Goal: Transaction & Acquisition: Purchase product/service

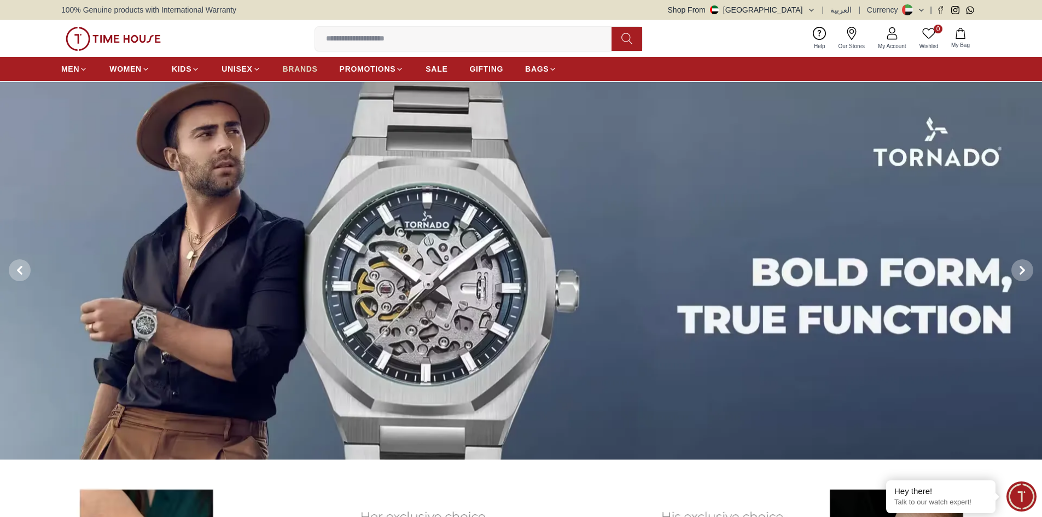
click at [293, 75] on link "BRANDS" at bounding box center [300, 69] width 35 height 20
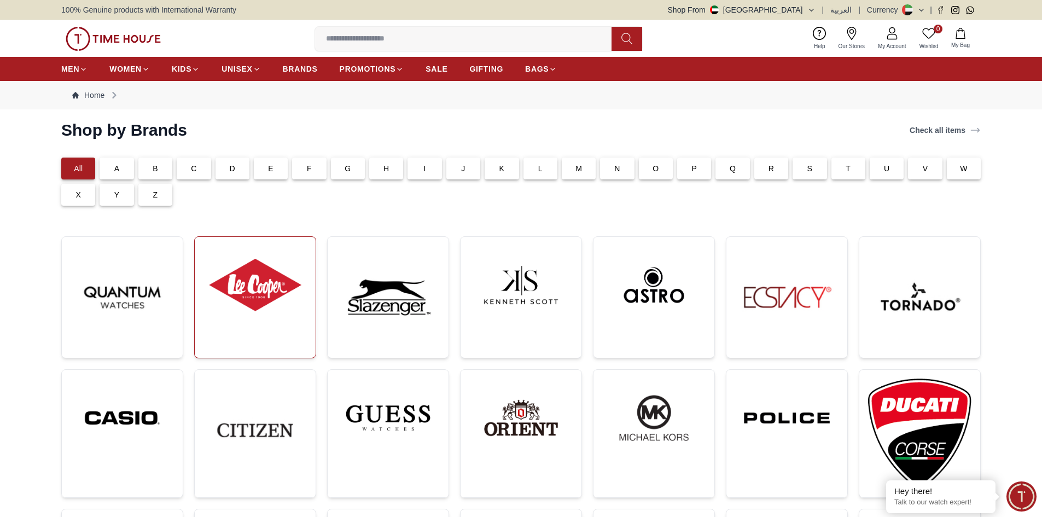
click at [268, 281] on img at bounding box center [254, 285] width 103 height 79
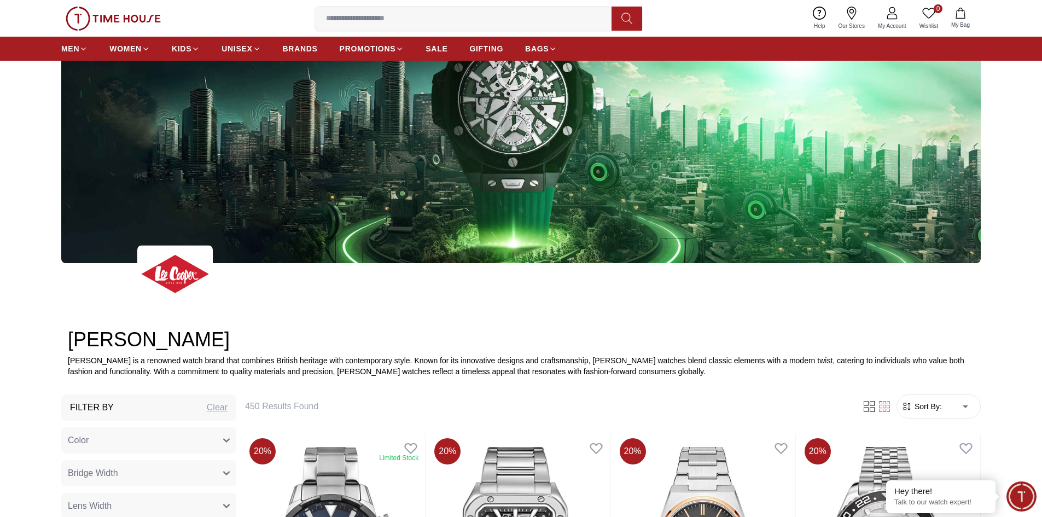
scroll to position [492, 0]
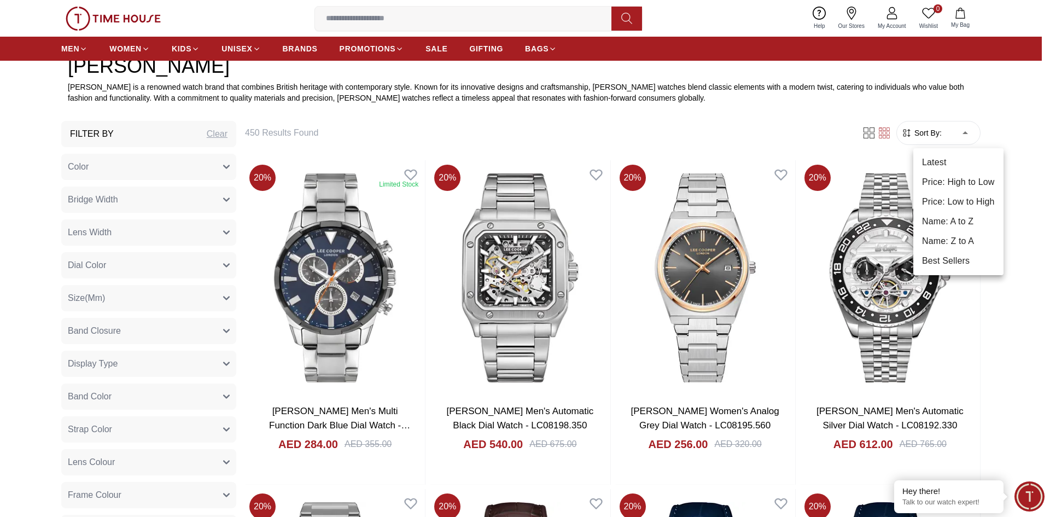
click at [950, 209] on li "Price: Low to High" at bounding box center [958, 202] width 90 height 20
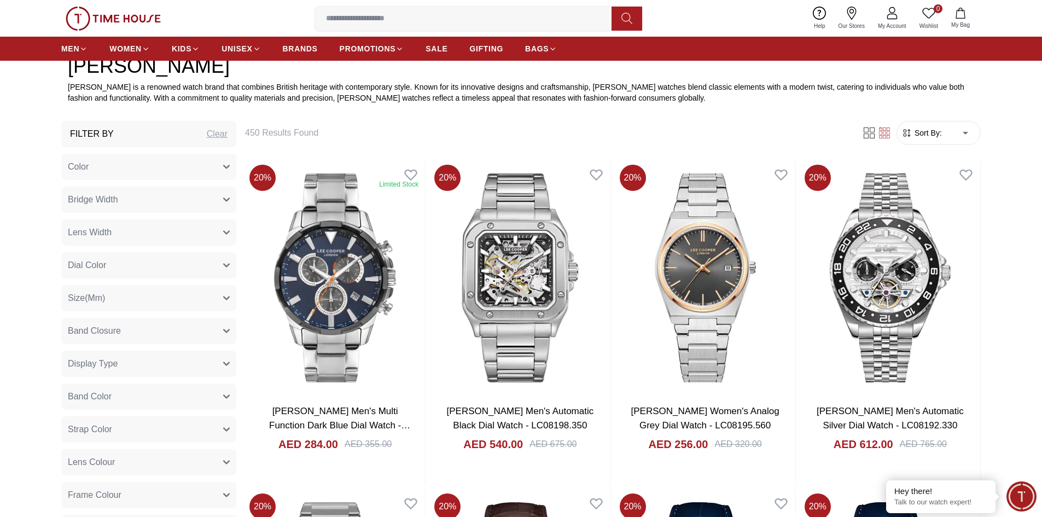
type input "*"
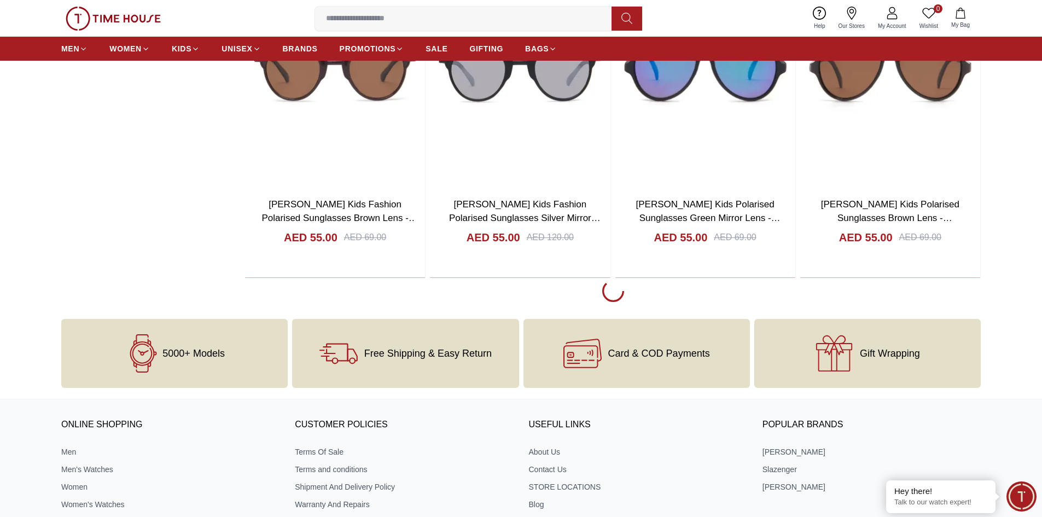
scroll to position [1948, 0]
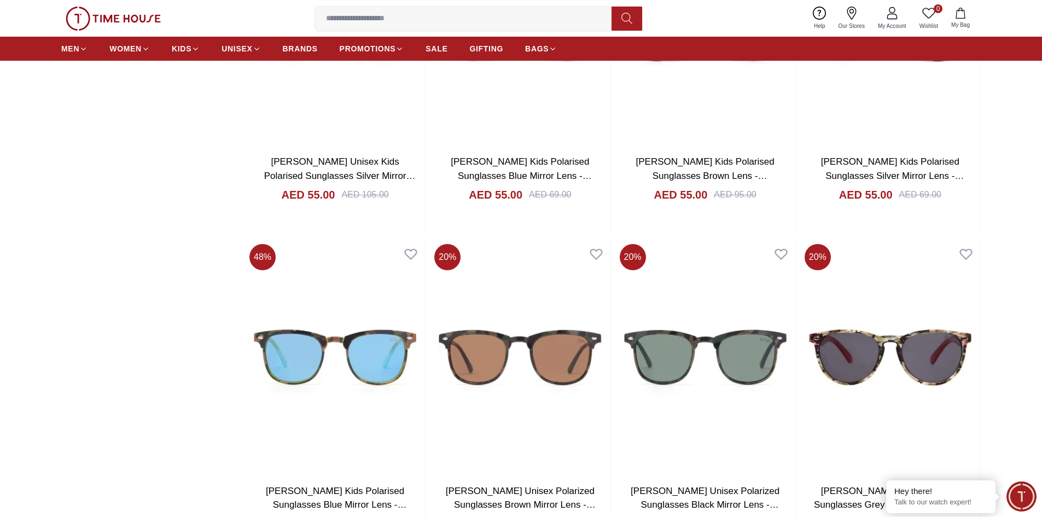
scroll to position [2769, 0]
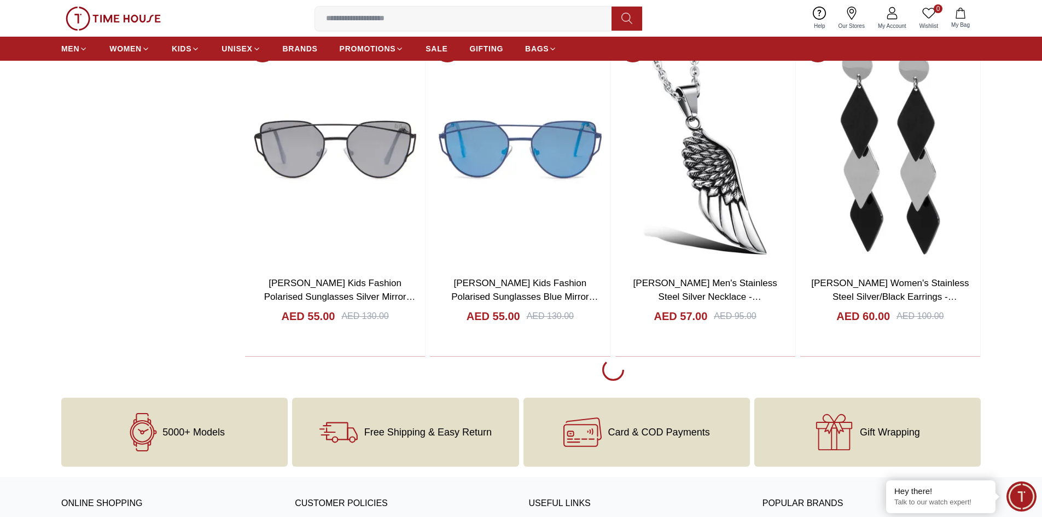
scroll to position [5120, 0]
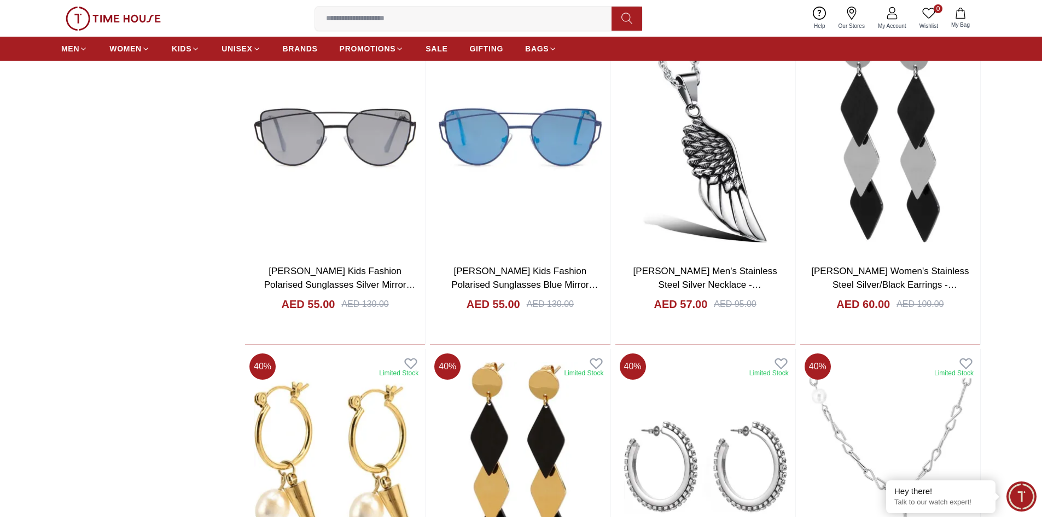
scroll to position [5503, 0]
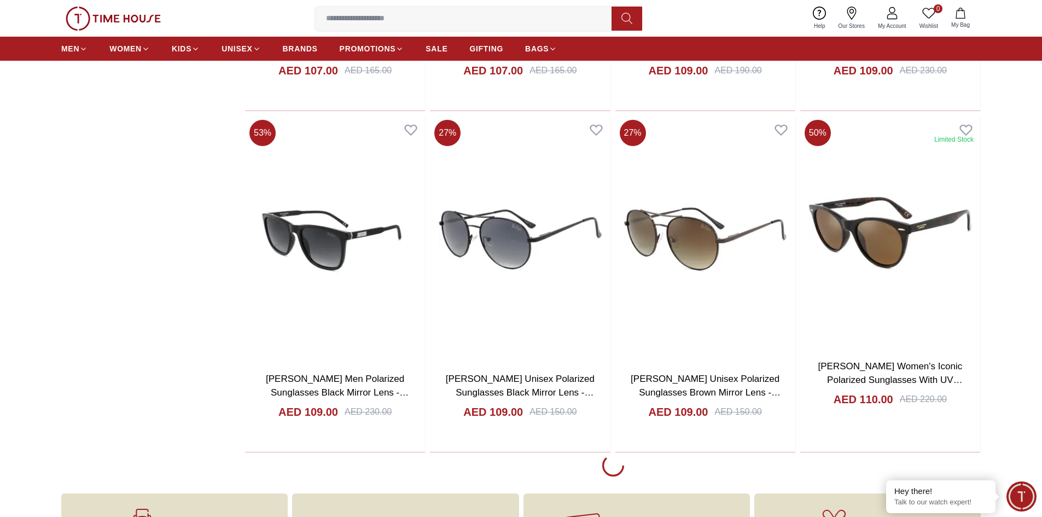
scroll to position [8182, 0]
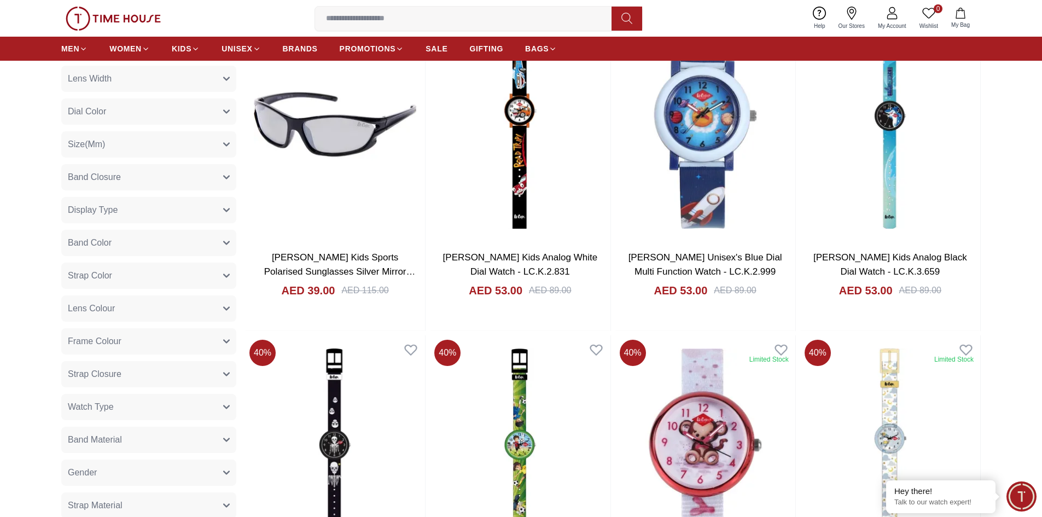
scroll to position [700, 0]
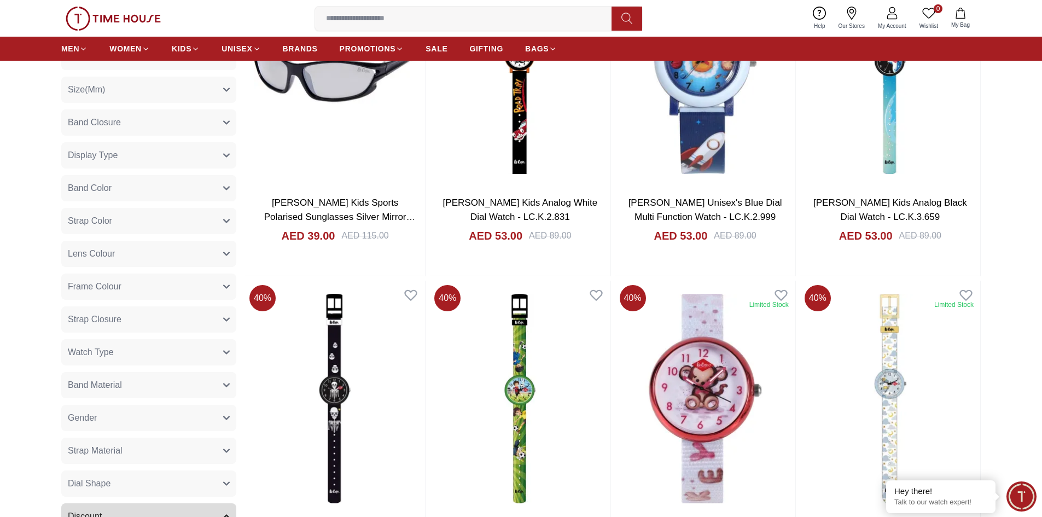
click at [129, 416] on button "Gender" at bounding box center [148, 418] width 175 height 26
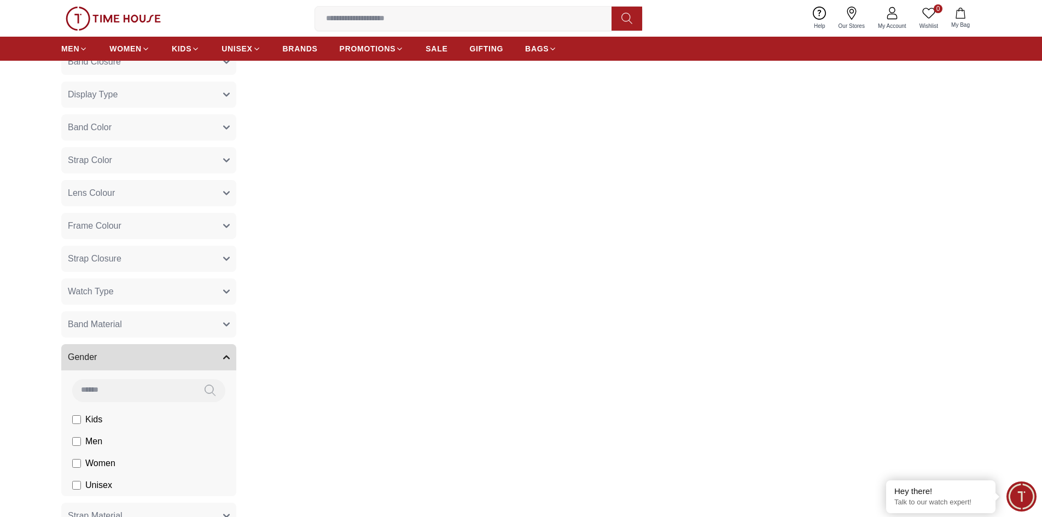
scroll to position [919, 0]
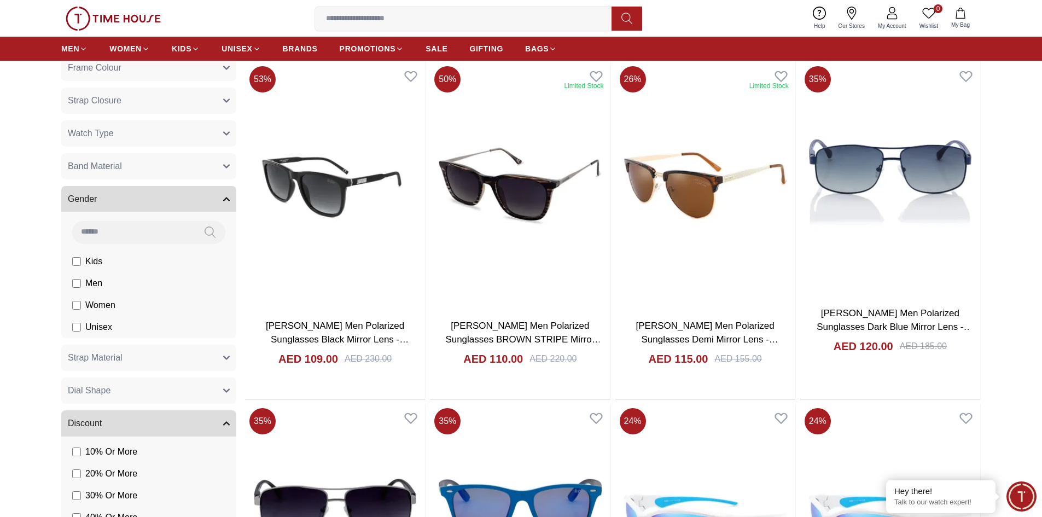
click at [133, 136] on button "Watch Type" at bounding box center [148, 133] width 175 height 26
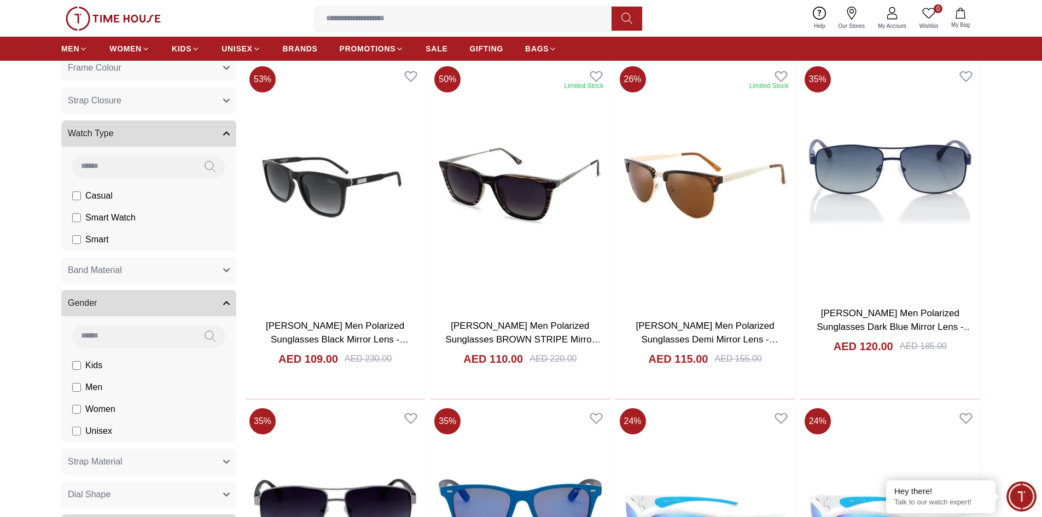
click at [0, 0] on span "Casual" at bounding box center [0, 0] width 0 height 0
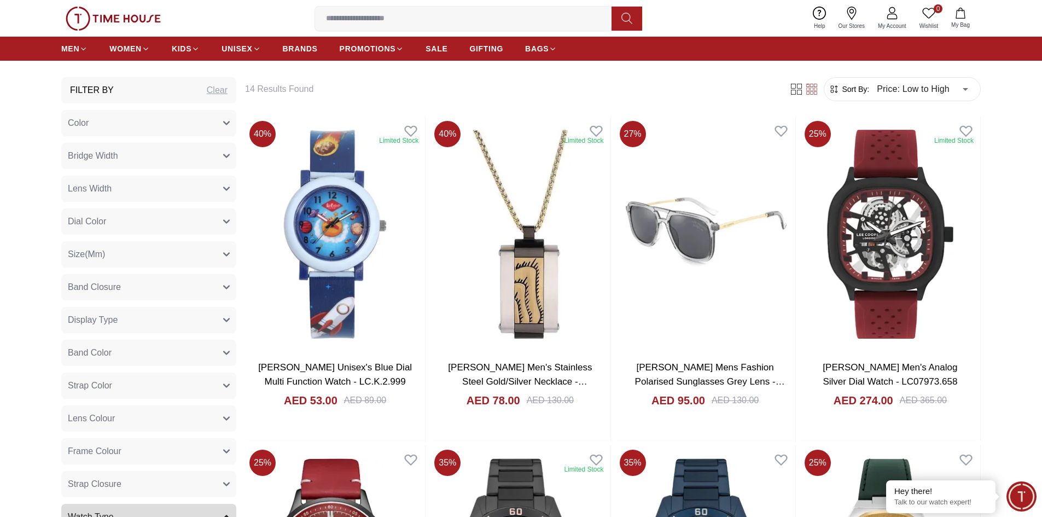
scroll to position [427, 0]
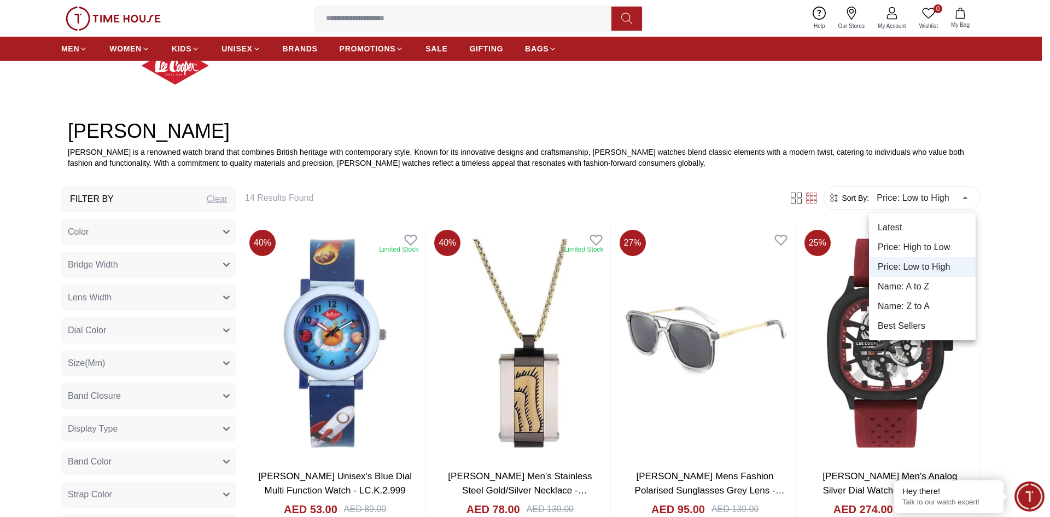
click at [898, 266] on li "Price: Low to High" at bounding box center [922, 267] width 107 height 20
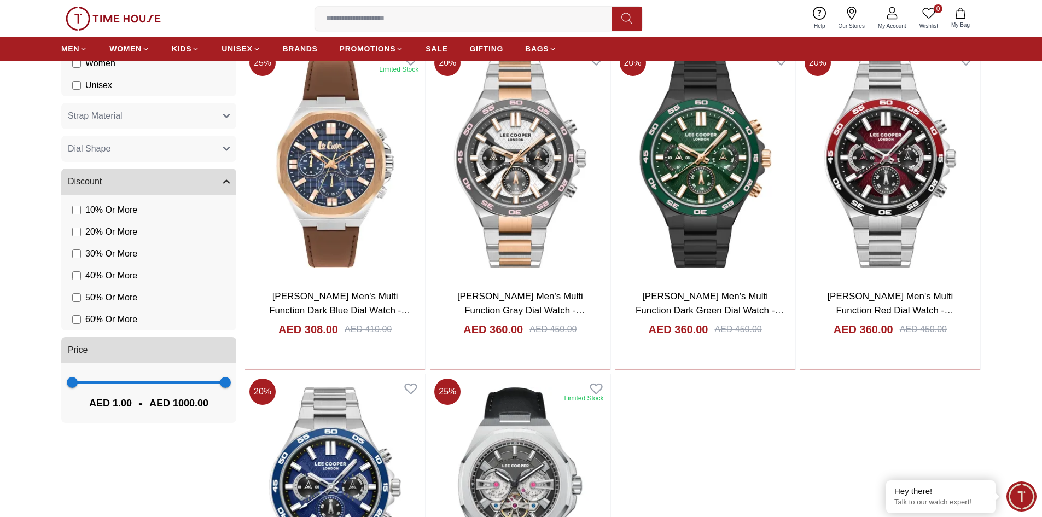
scroll to position [1193, 0]
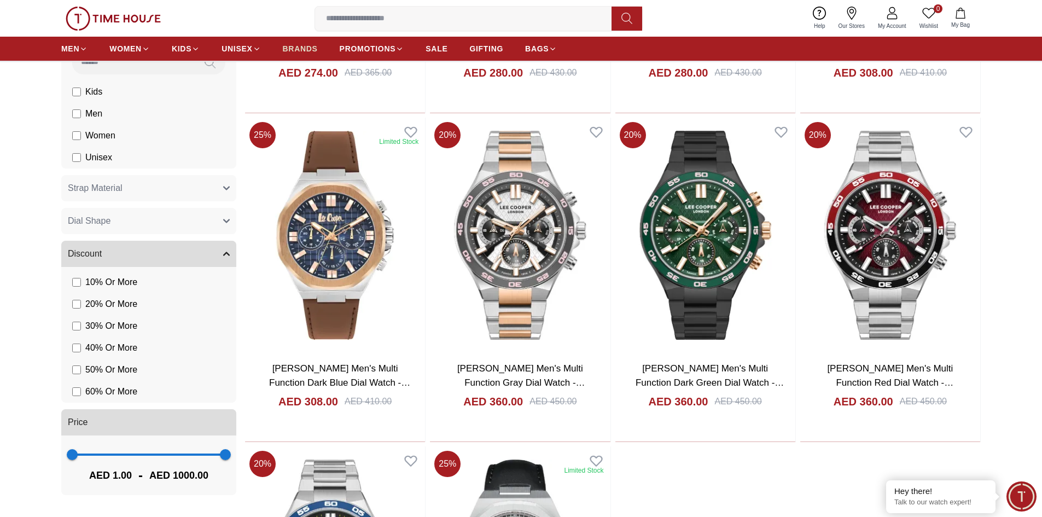
click at [307, 53] on span "BRANDS" at bounding box center [300, 48] width 35 height 11
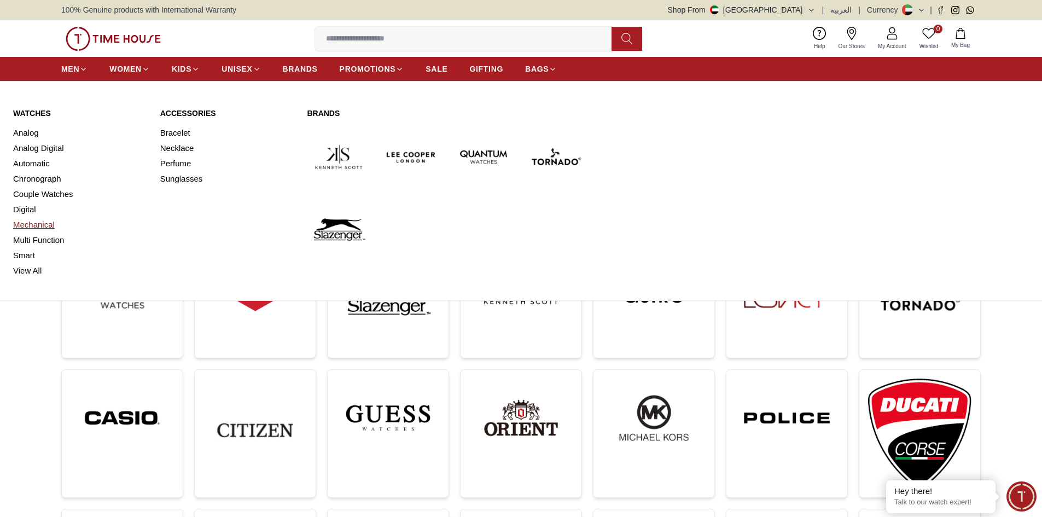
click at [24, 221] on link "Mechanical" at bounding box center [80, 224] width 134 height 15
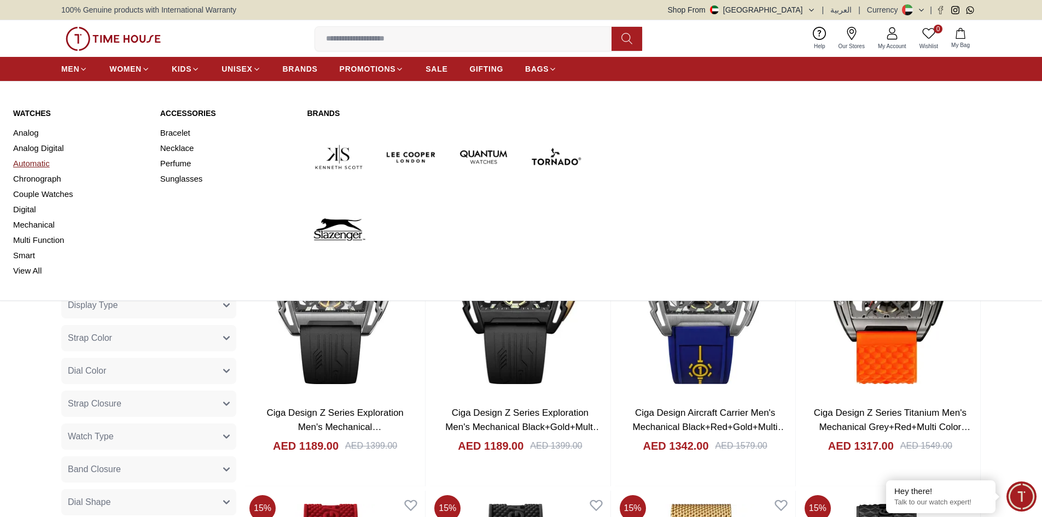
click at [33, 166] on link "Automatic" at bounding box center [80, 163] width 134 height 15
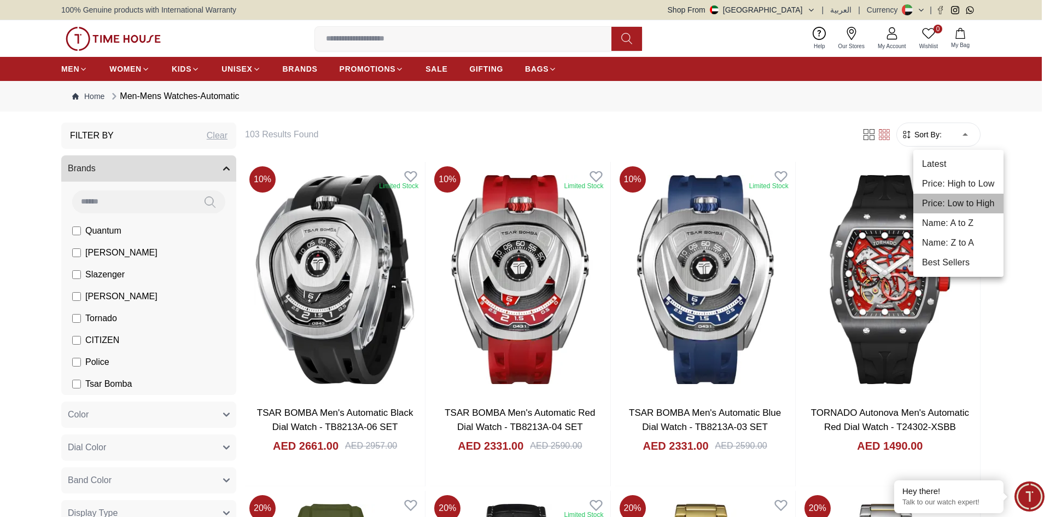
click at [948, 200] on li "Price: Low to High" at bounding box center [958, 204] width 90 height 20
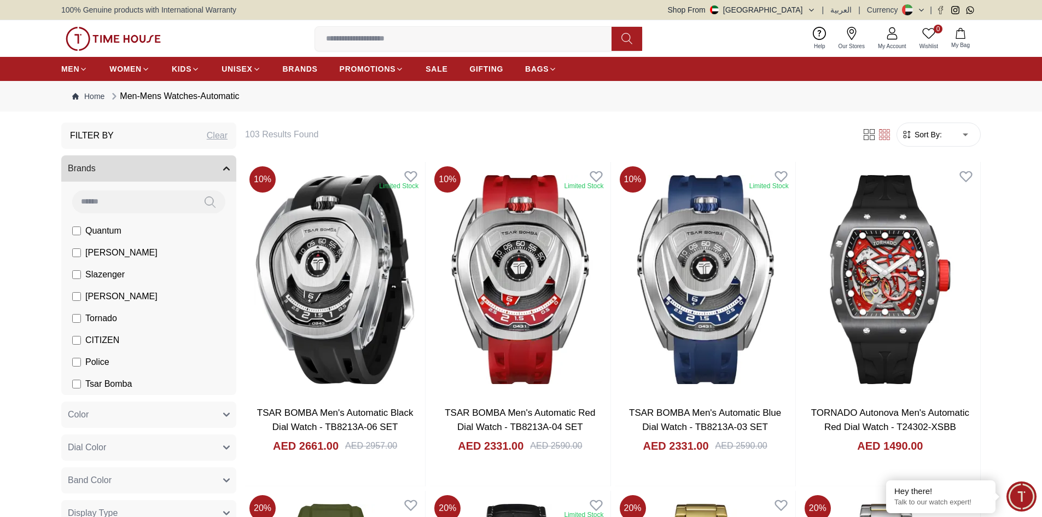
type input "*"
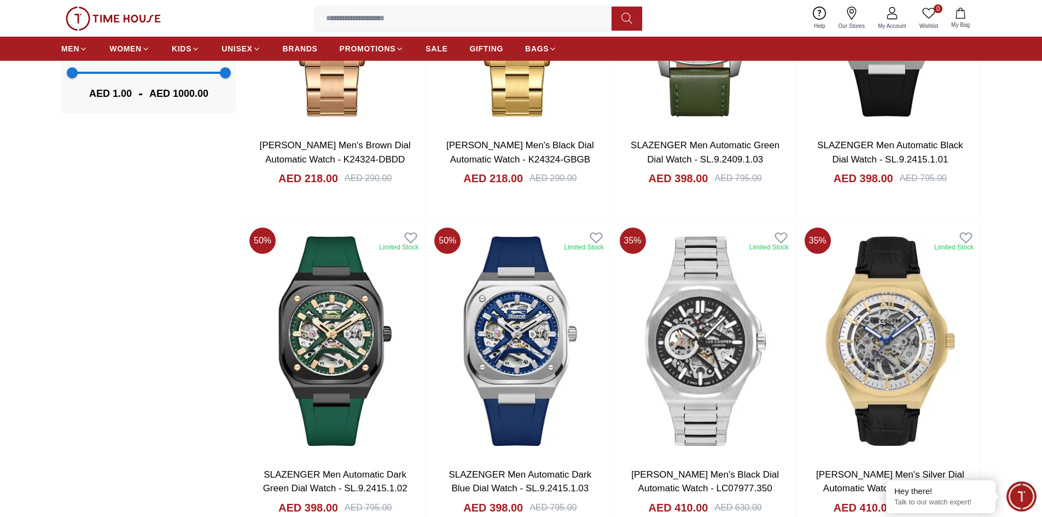
scroll to position [1039, 0]
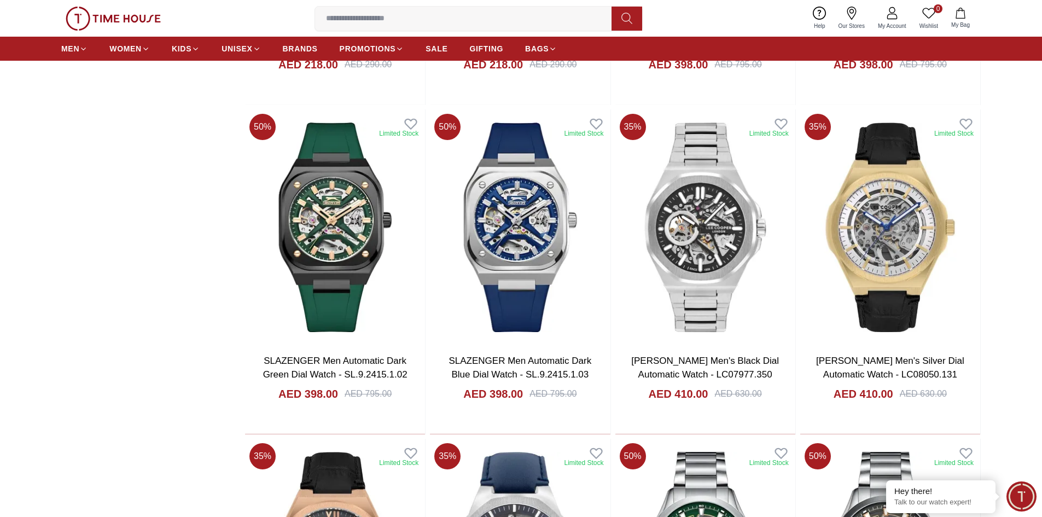
drag, startPoint x: 735, startPoint y: 223, endPoint x: 1024, endPoint y: 292, distance: 296.4
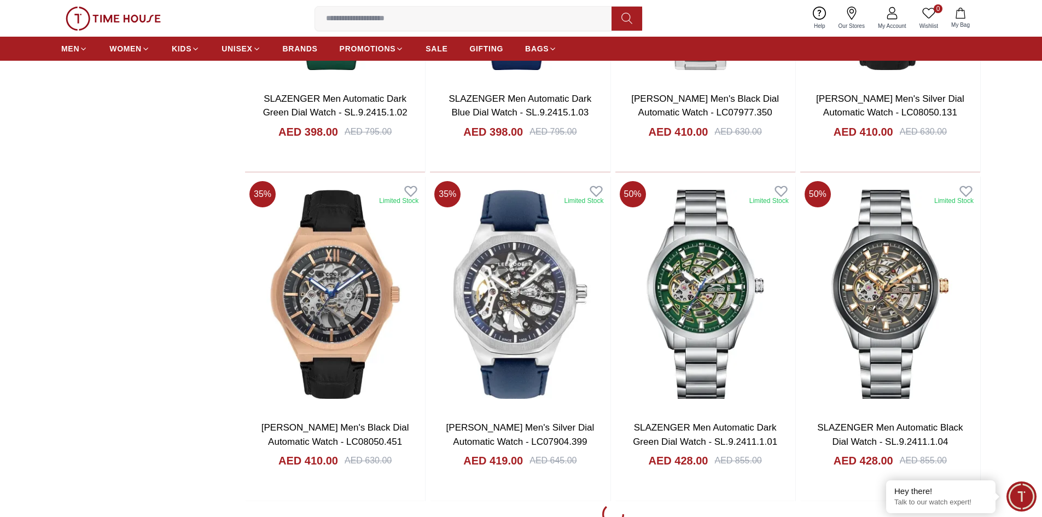
scroll to position [1312, 0]
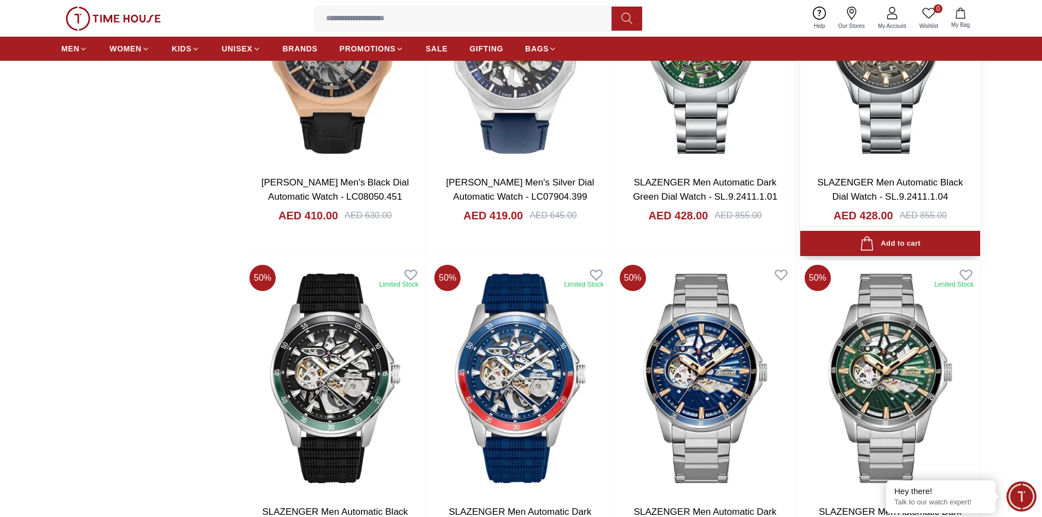
scroll to position [1422, 0]
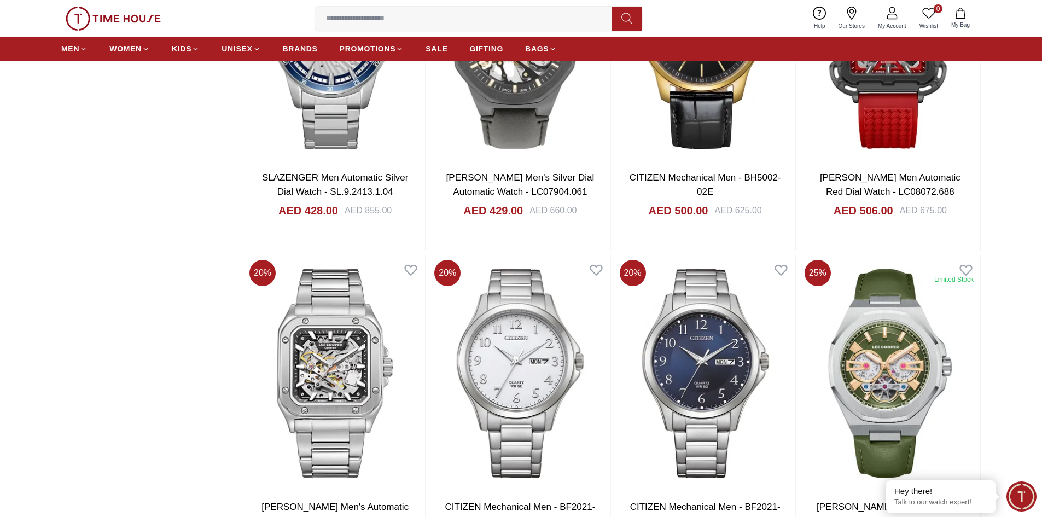
scroll to position [2297, 0]
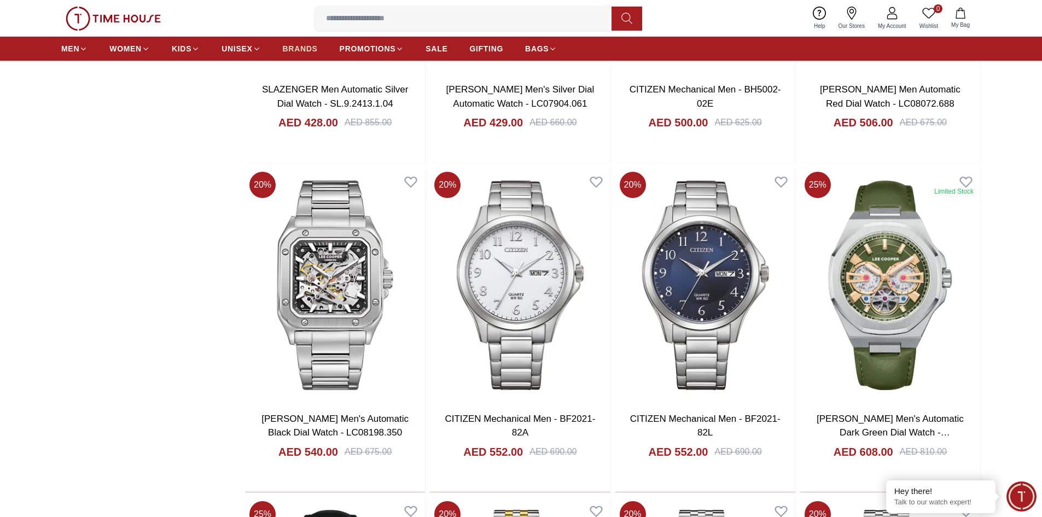
click at [313, 50] on span "BRANDS" at bounding box center [300, 48] width 35 height 11
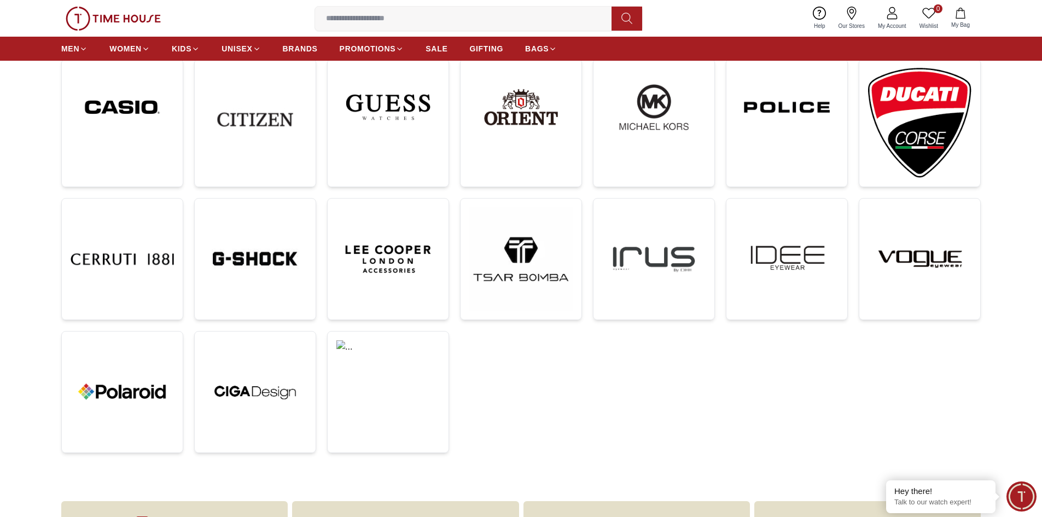
scroll to position [219, 0]
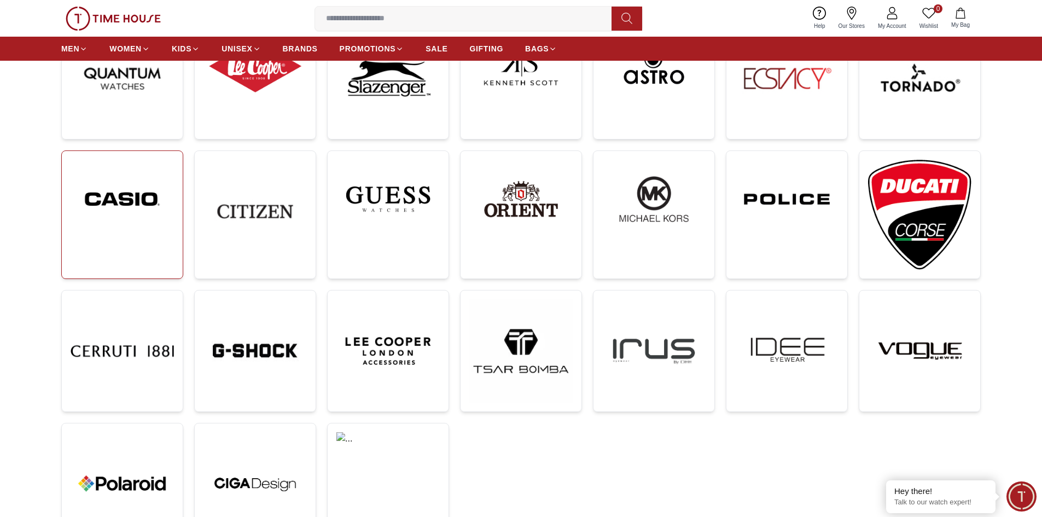
click at [158, 188] on img at bounding box center [122, 199] width 103 height 79
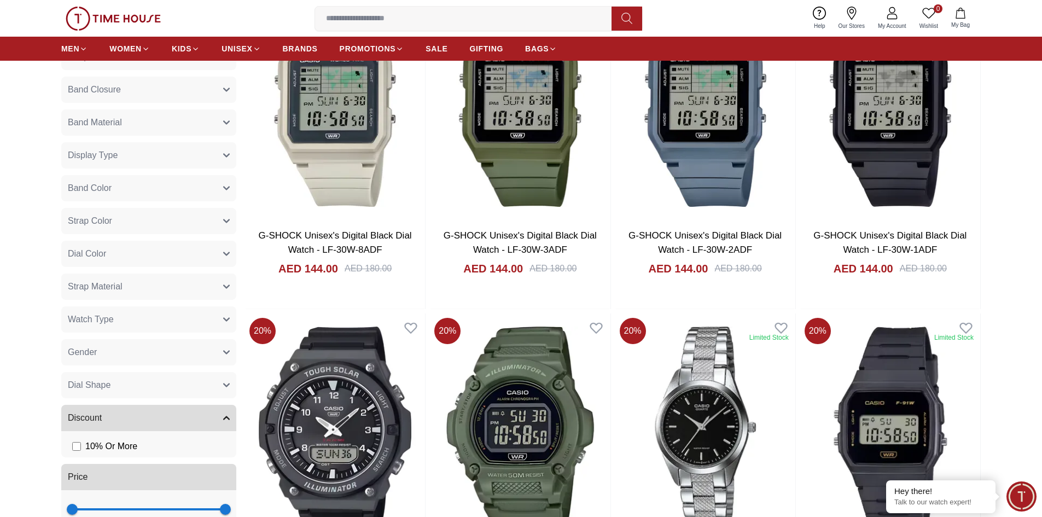
scroll to position [656, 0]
click at [137, 314] on button "Watch Type" at bounding box center [148, 320] width 175 height 26
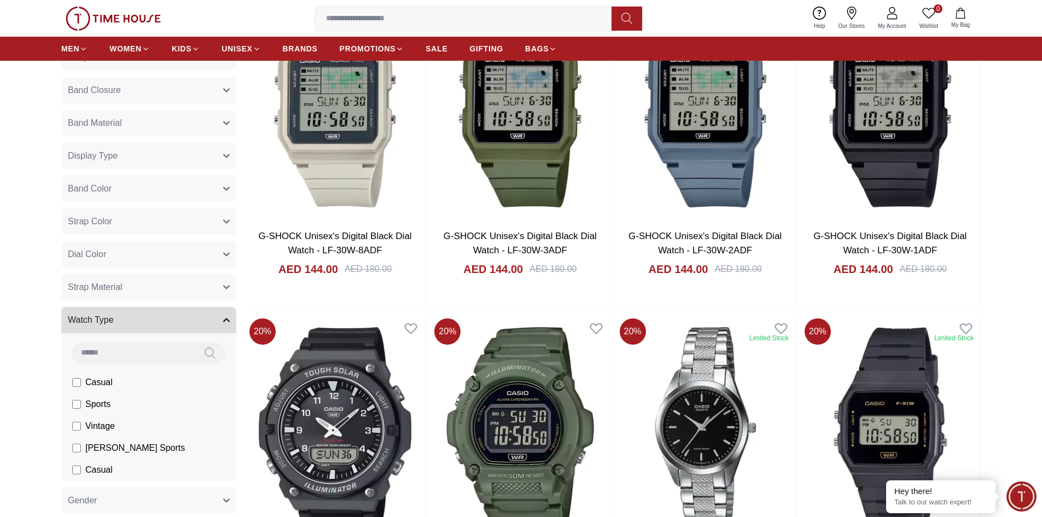
click at [137, 314] on button "Watch Type" at bounding box center [148, 320] width 175 height 26
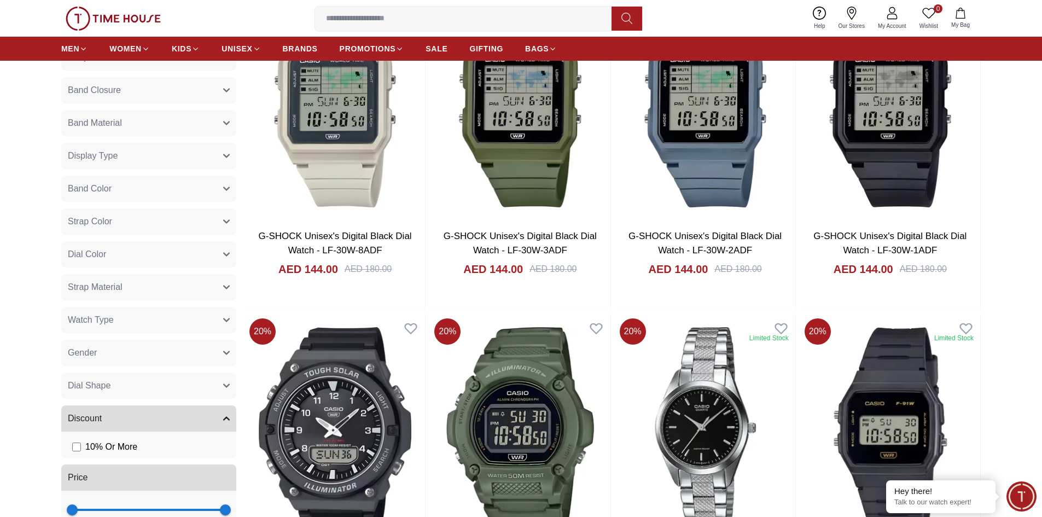
click at [135, 292] on button "Strap Material" at bounding box center [148, 287] width 175 height 26
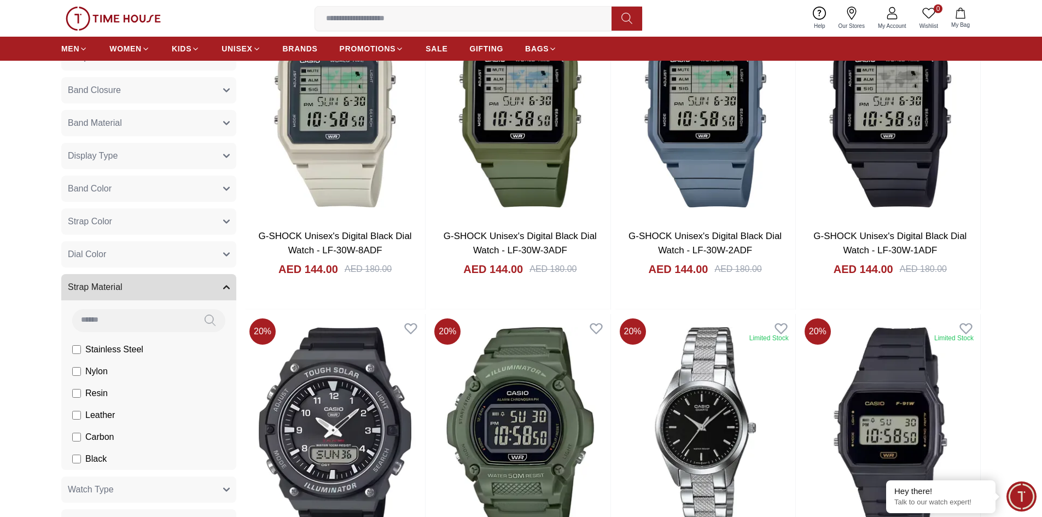
click at [0, 0] on span "Stainless Steel" at bounding box center [0, 0] width 0 height 0
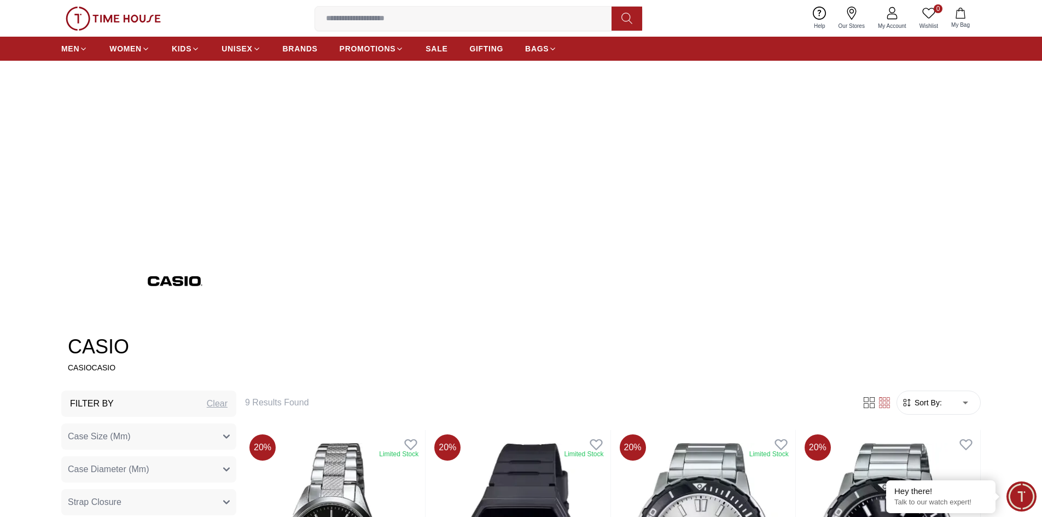
scroll to position [328, 0]
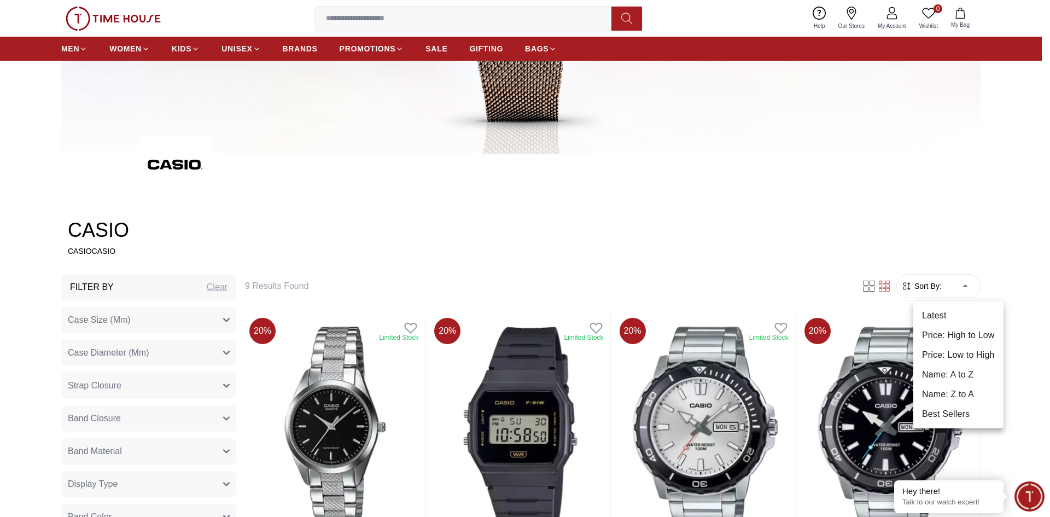
click at [941, 351] on li "Price: Low to High" at bounding box center [958, 355] width 90 height 20
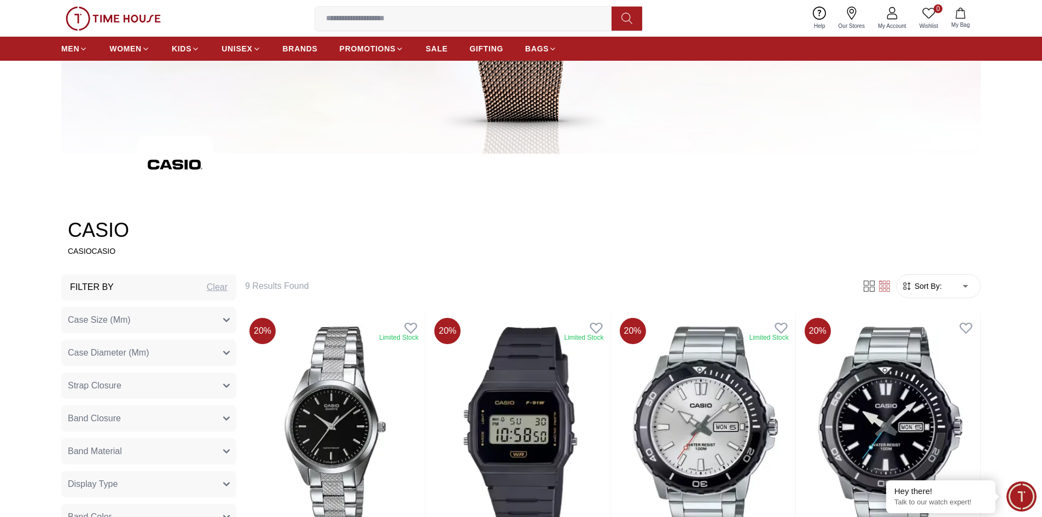
type input "*"
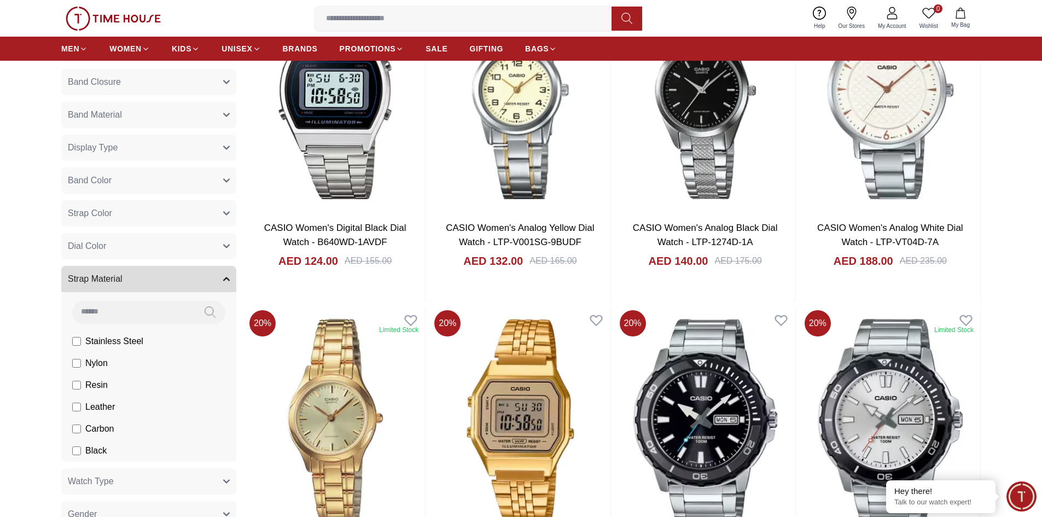
scroll to position [492, 0]
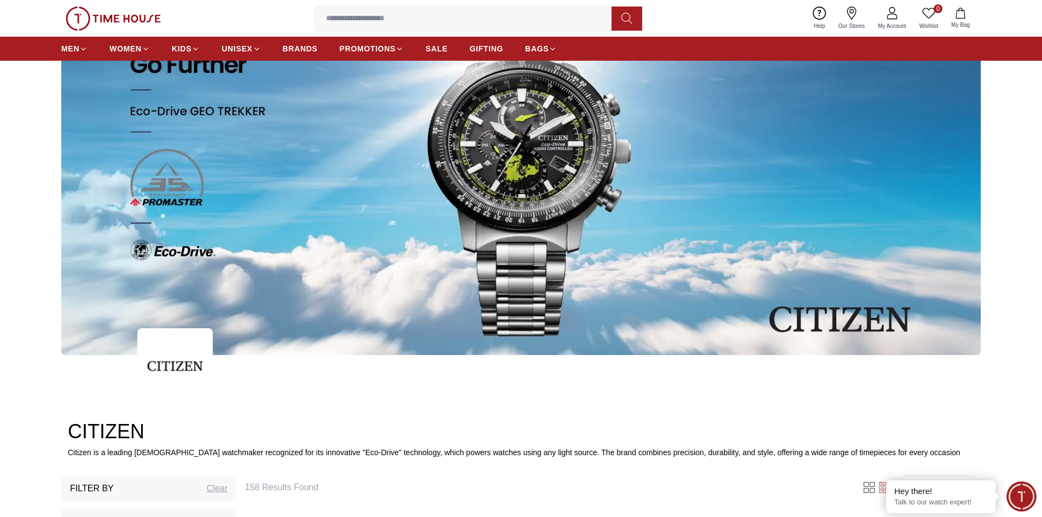
scroll to position [383, 0]
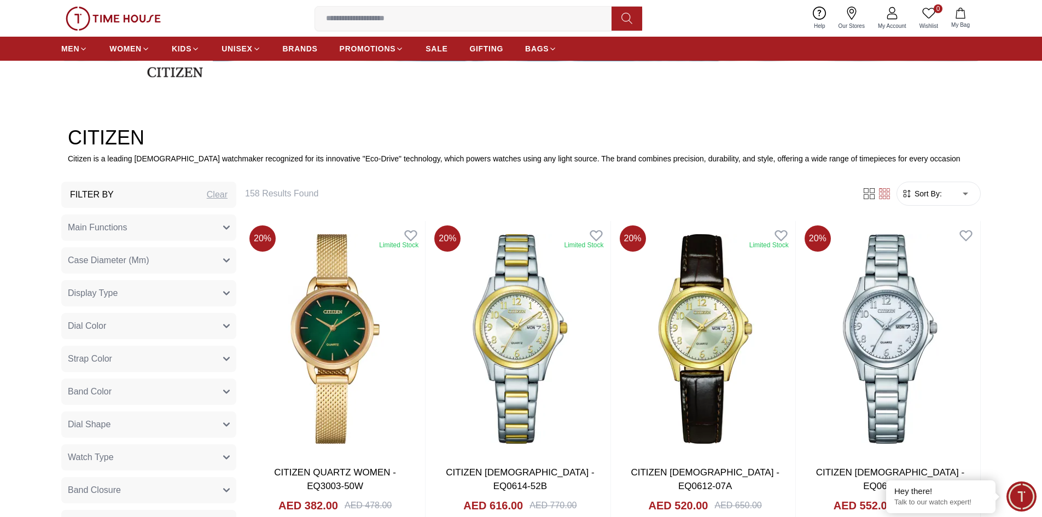
click at [933, 201] on form "Sort By: ​ ****** ​" at bounding box center [938, 194] width 84 height 24
click at [979, 196] on form "Sort By: ​ ****** ​" at bounding box center [938, 194] width 84 height 24
click at [977, 194] on form "Sort By: ​ ****** ​" at bounding box center [938, 194] width 84 height 24
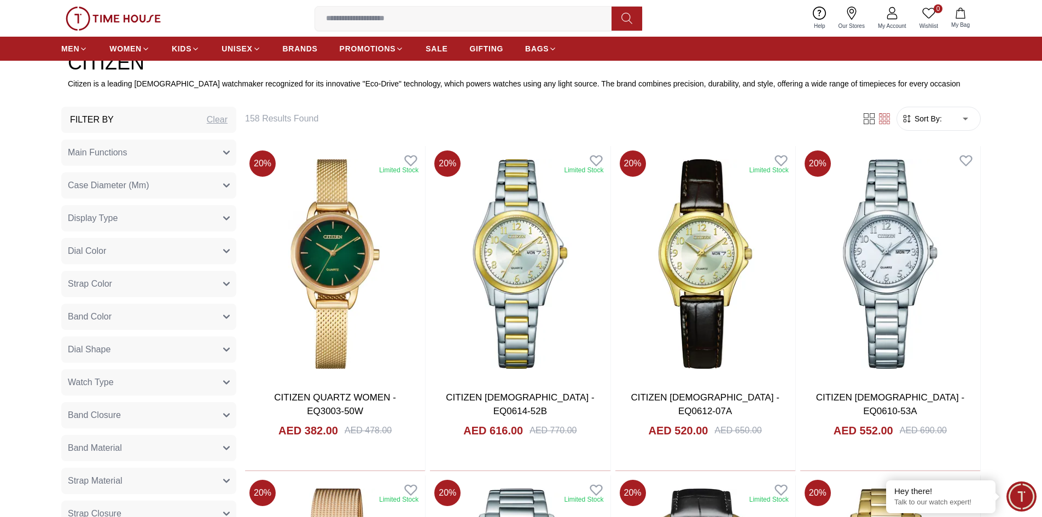
scroll to position [328, 0]
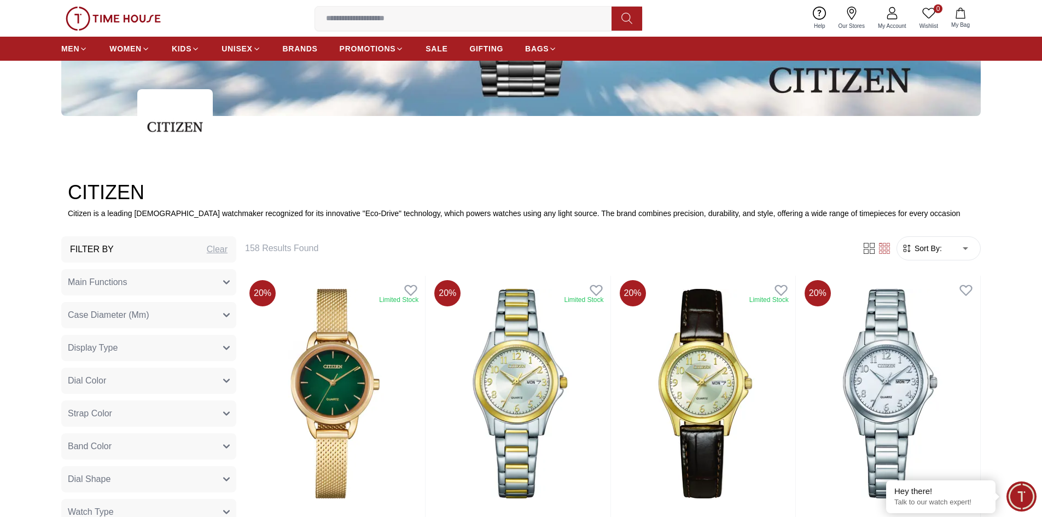
click at [938, 250] on span "Sort By:" at bounding box center [927, 248] width 30 height 11
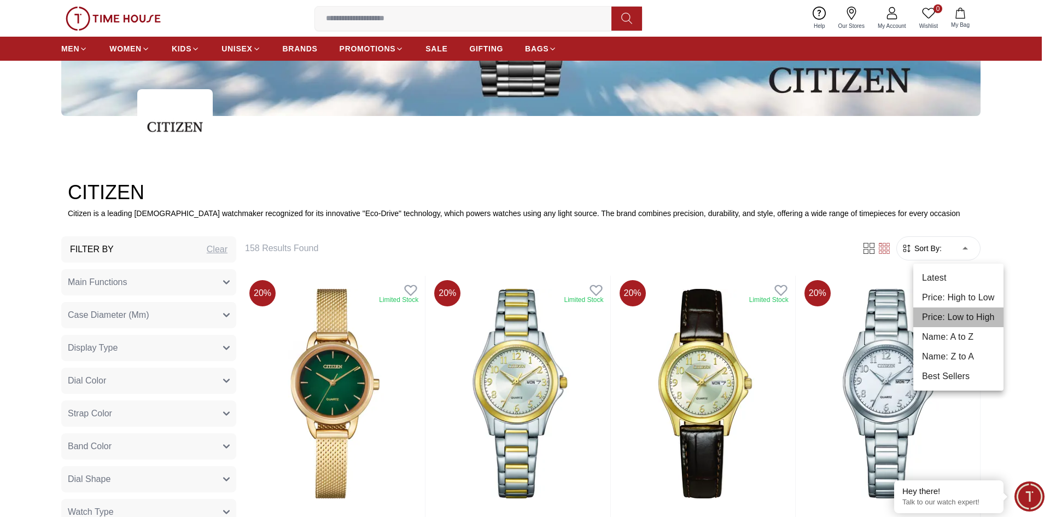
click at [948, 323] on li "Price: Low to High" at bounding box center [958, 317] width 90 height 20
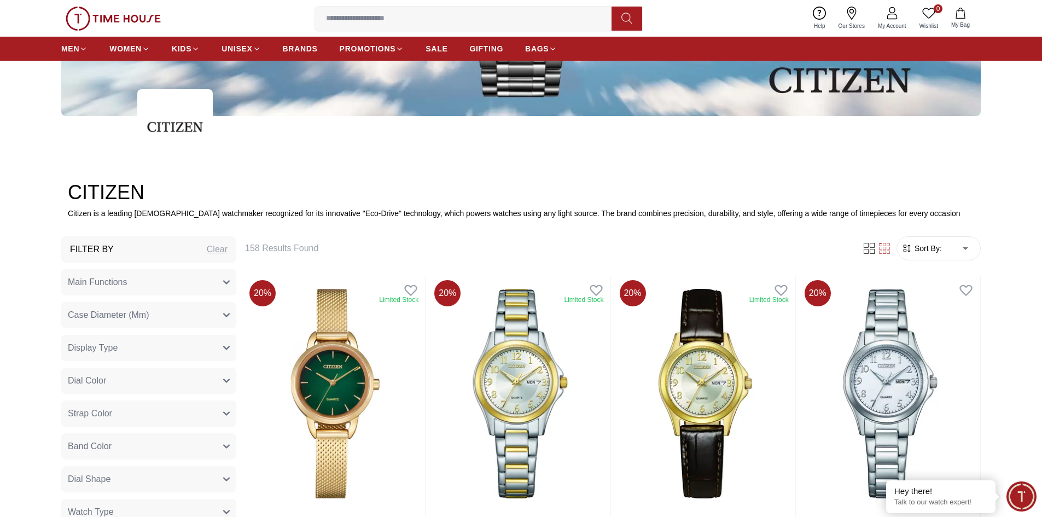
type input "*"
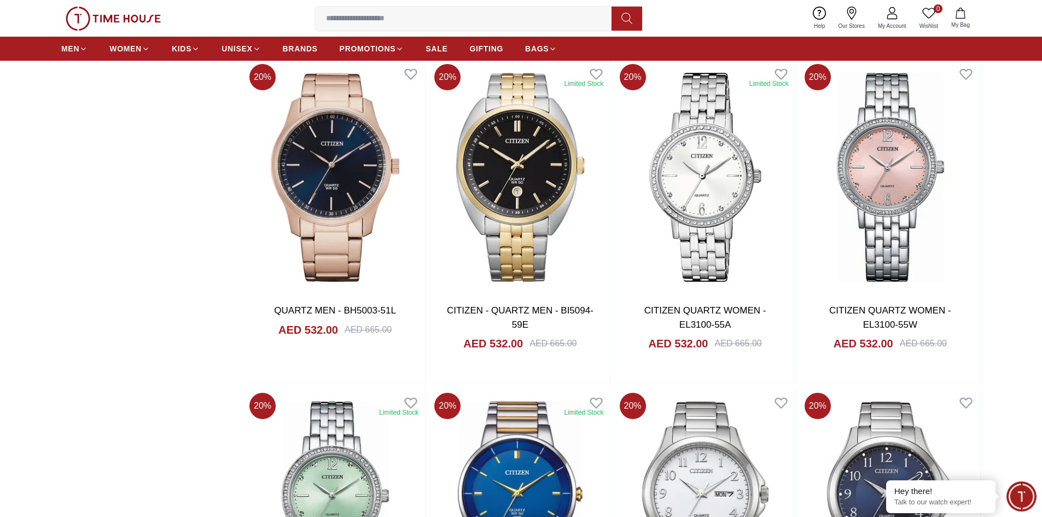
scroll to position [1914, 0]
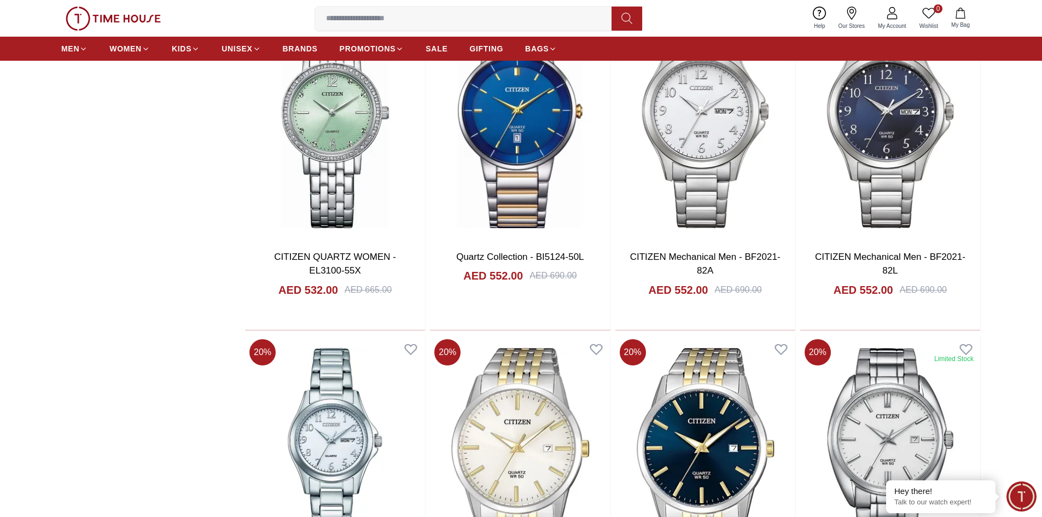
scroll to position [2078, 0]
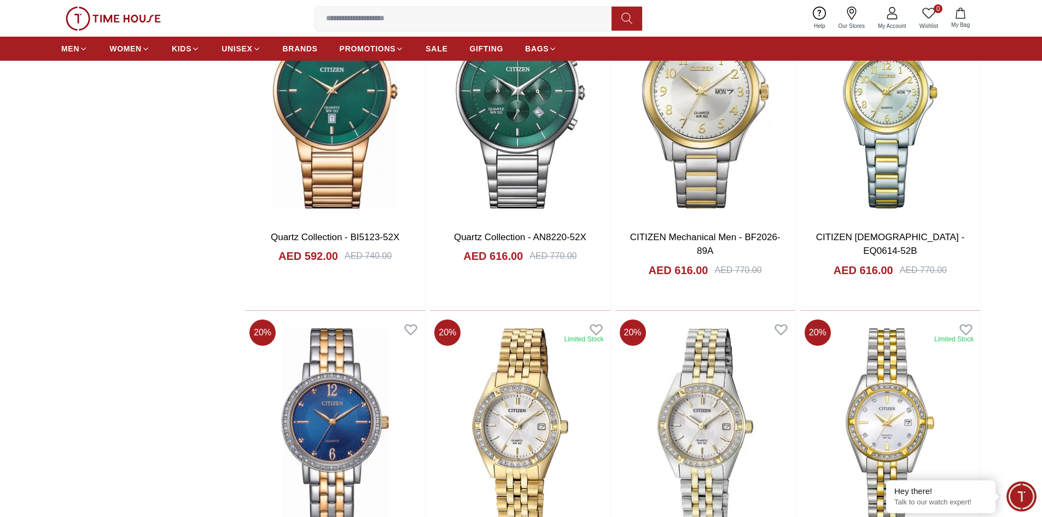
scroll to position [3554, 0]
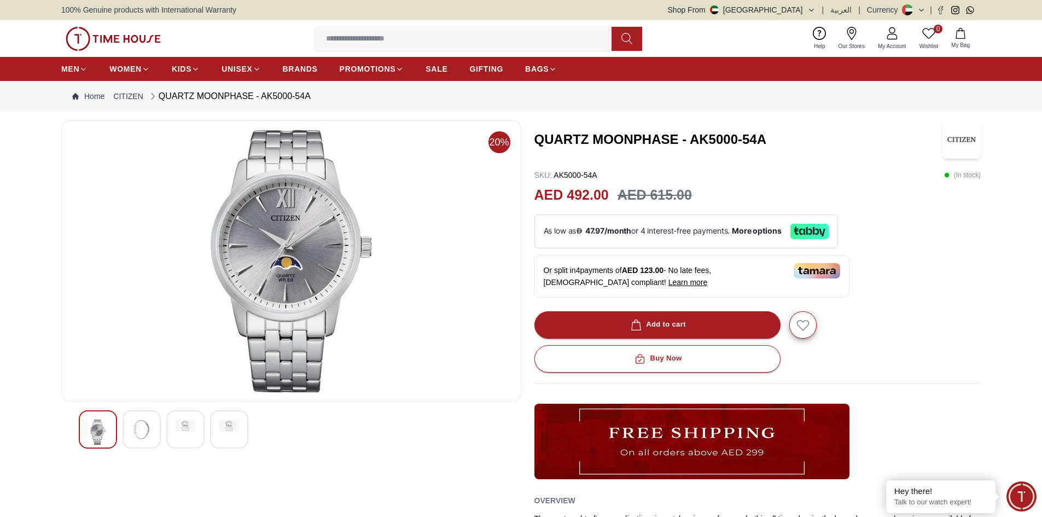
click at [147, 429] on img at bounding box center [142, 429] width 20 height 20
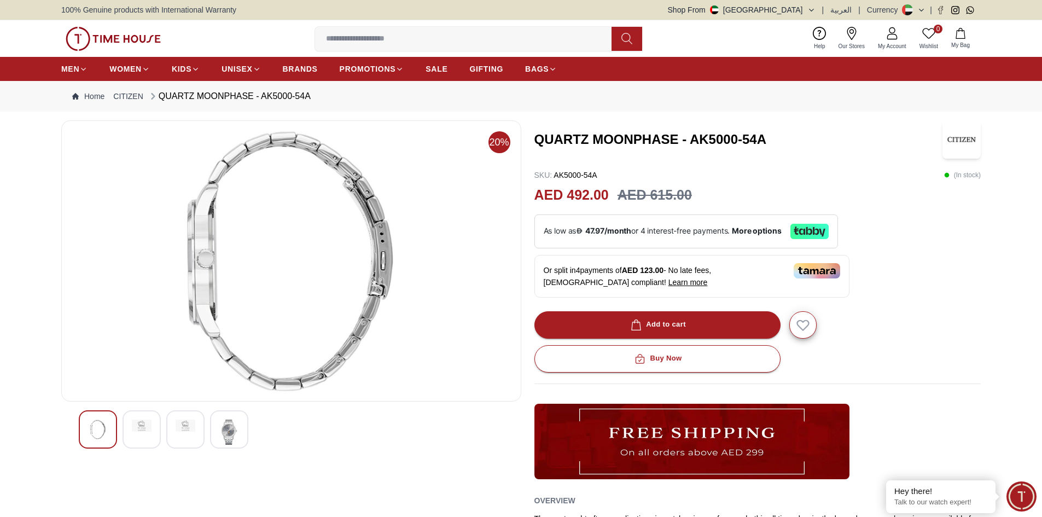
click at [174, 440] on div at bounding box center [185, 429] width 38 height 38
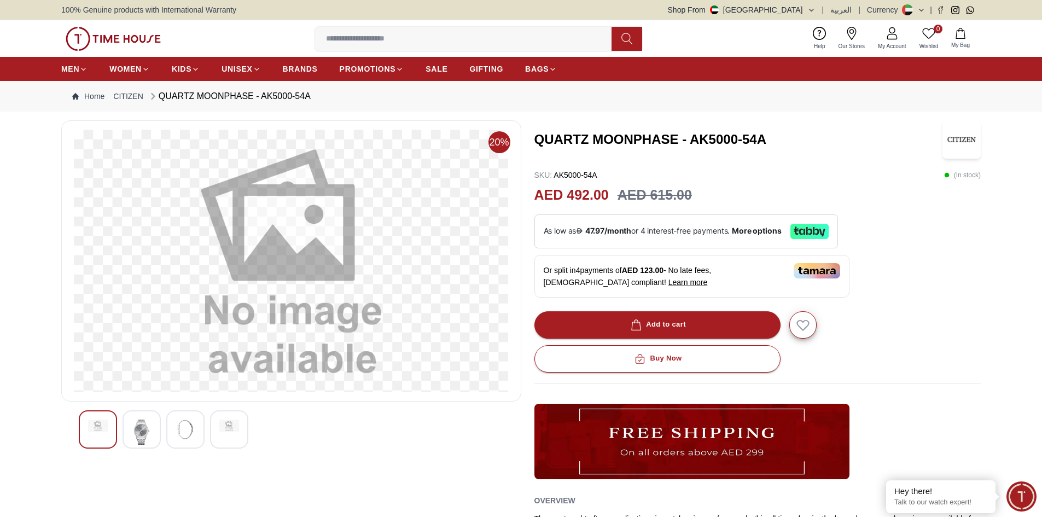
click at [211, 445] on div at bounding box center [229, 429] width 38 height 38
click at [211, 425] on div at bounding box center [229, 429] width 38 height 38
click at [207, 429] on div at bounding box center [291, 429] width 425 height 38
click at [199, 431] on div at bounding box center [185, 429] width 38 height 38
